Goal: Information Seeking & Learning: Learn about a topic

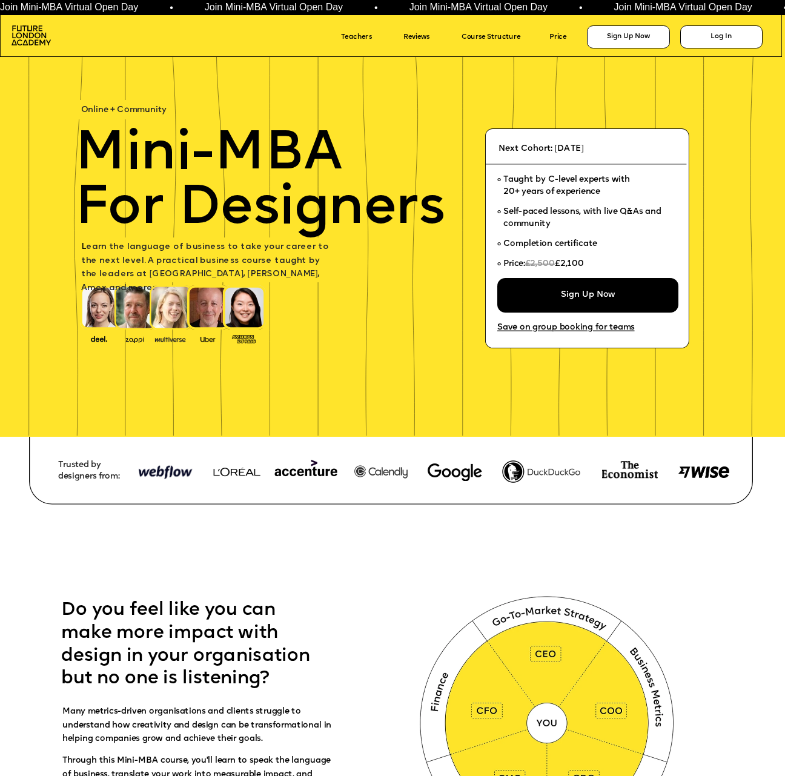
drag, startPoint x: 341, startPoint y: 587, endPoint x: 428, endPoint y: 218, distance: 379.5
click at [22, 33] on img at bounding box center [31, 35] width 39 height 20
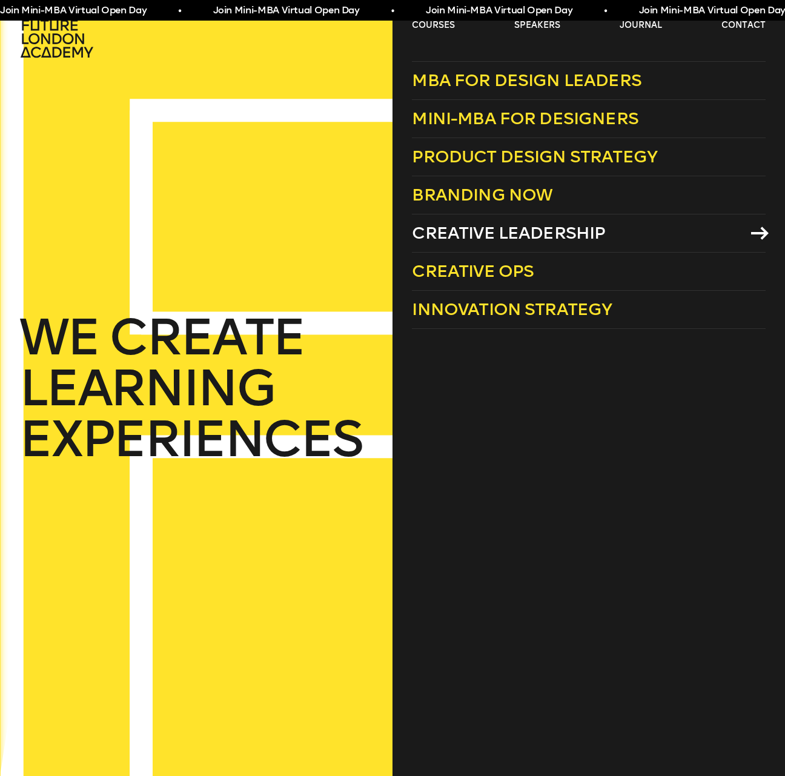
click at [556, 234] on span "Creative Leadership" at bounding box center [508, 233] width 193 height 20
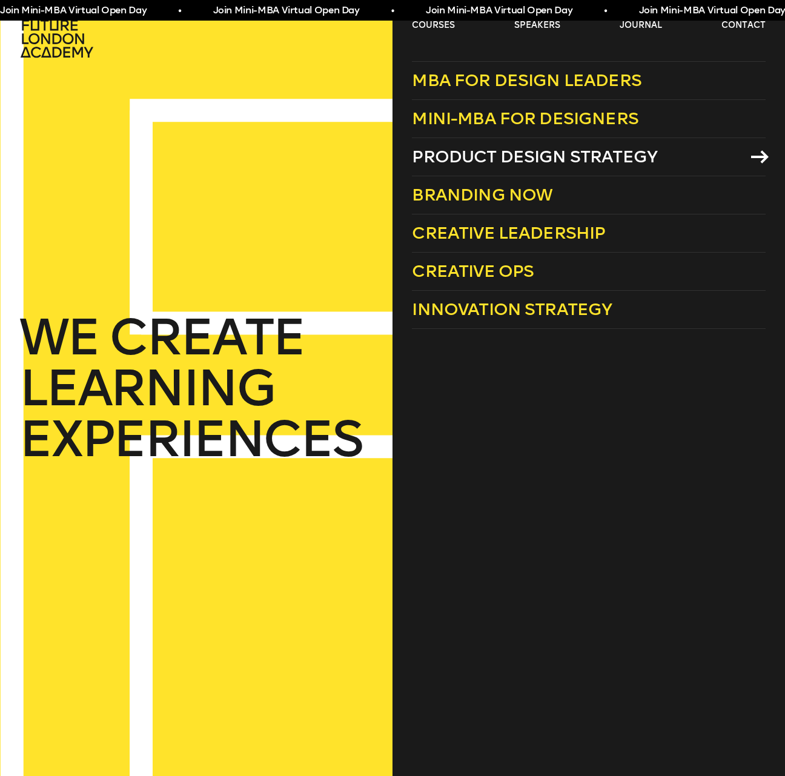
click at [532, 161] on span "Product Design Strategy" at bounding box center [534, 157] width 245 height 20
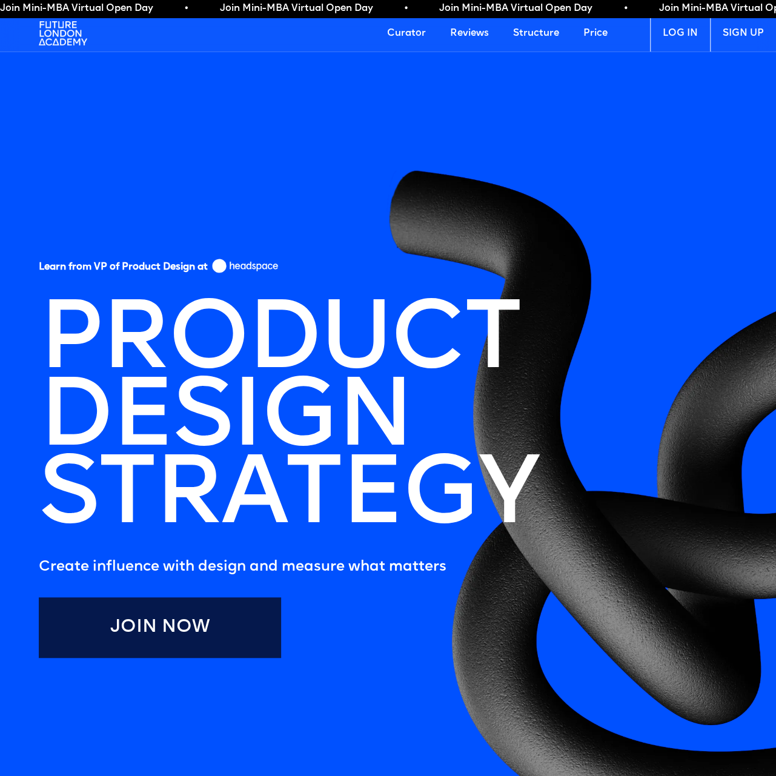
drag, startPoint x: 488, startPoint y: 357, endPoint x: 520, endPoint y: 107, distance: 252.1
click at [606, 32] on link "Price" at bounding box center [595, 33] width 48 height 36
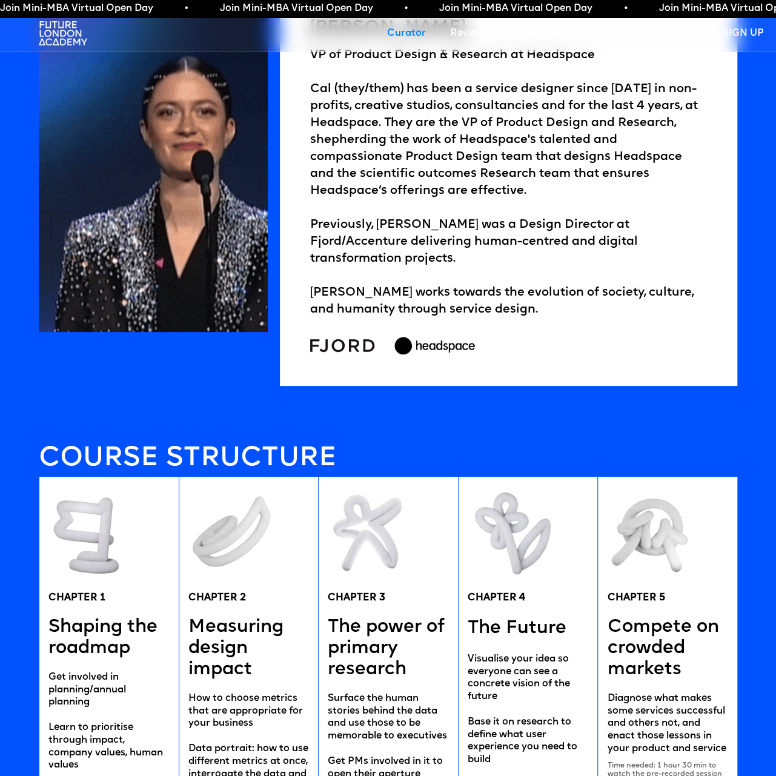
scroll to position [2166, 0]
